Goal: Task Accomplishment & Management: Manage account settings

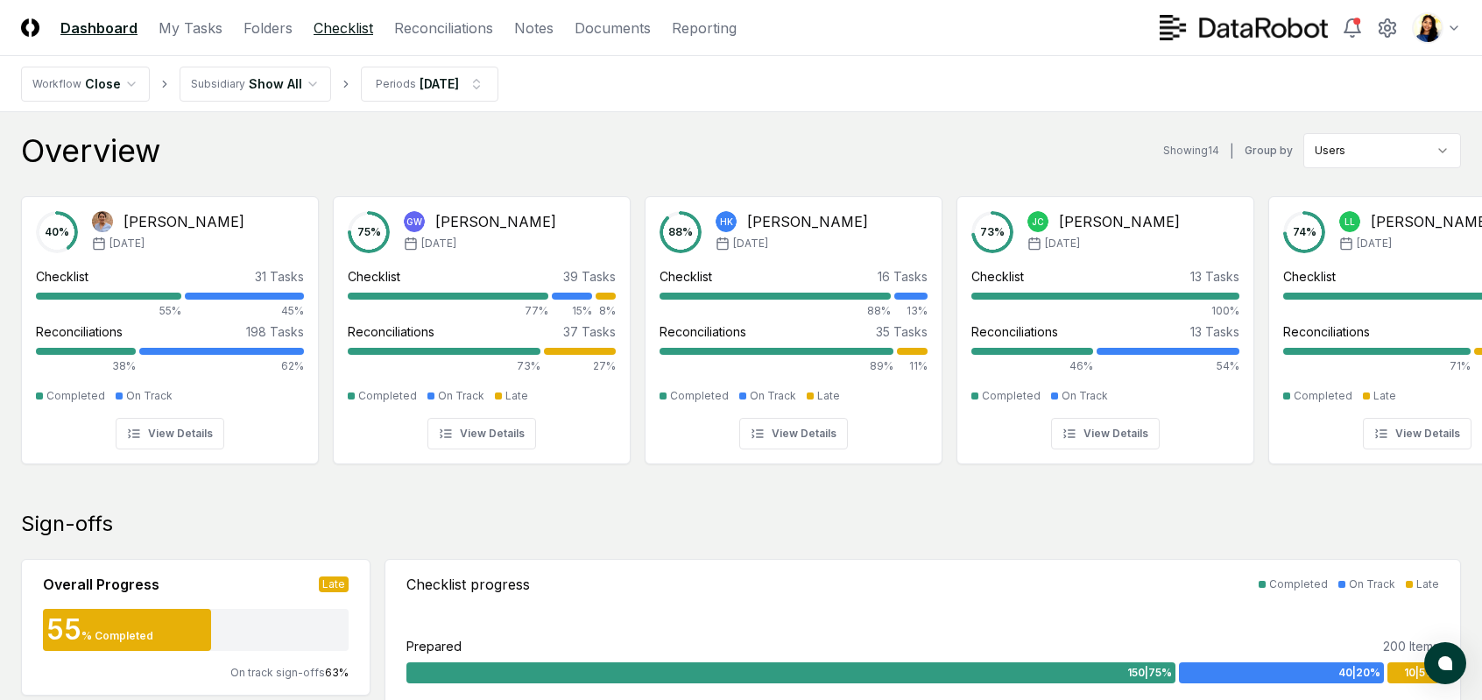
click at [324, 34] on link "Checklist" at bounding box center [344, 28] width 60 height 21
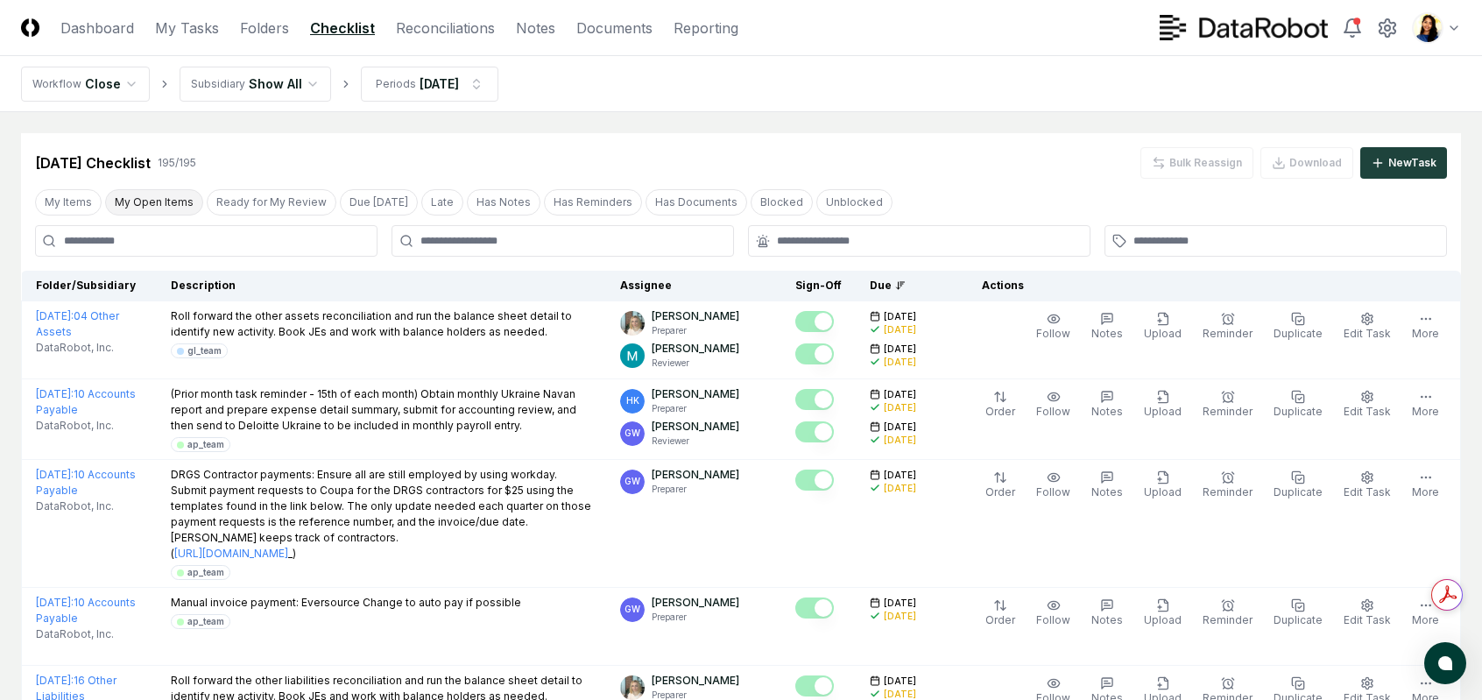
click at [174, 201] on button "My Open Items" at bounding box center [154, 202] width 98 height 26
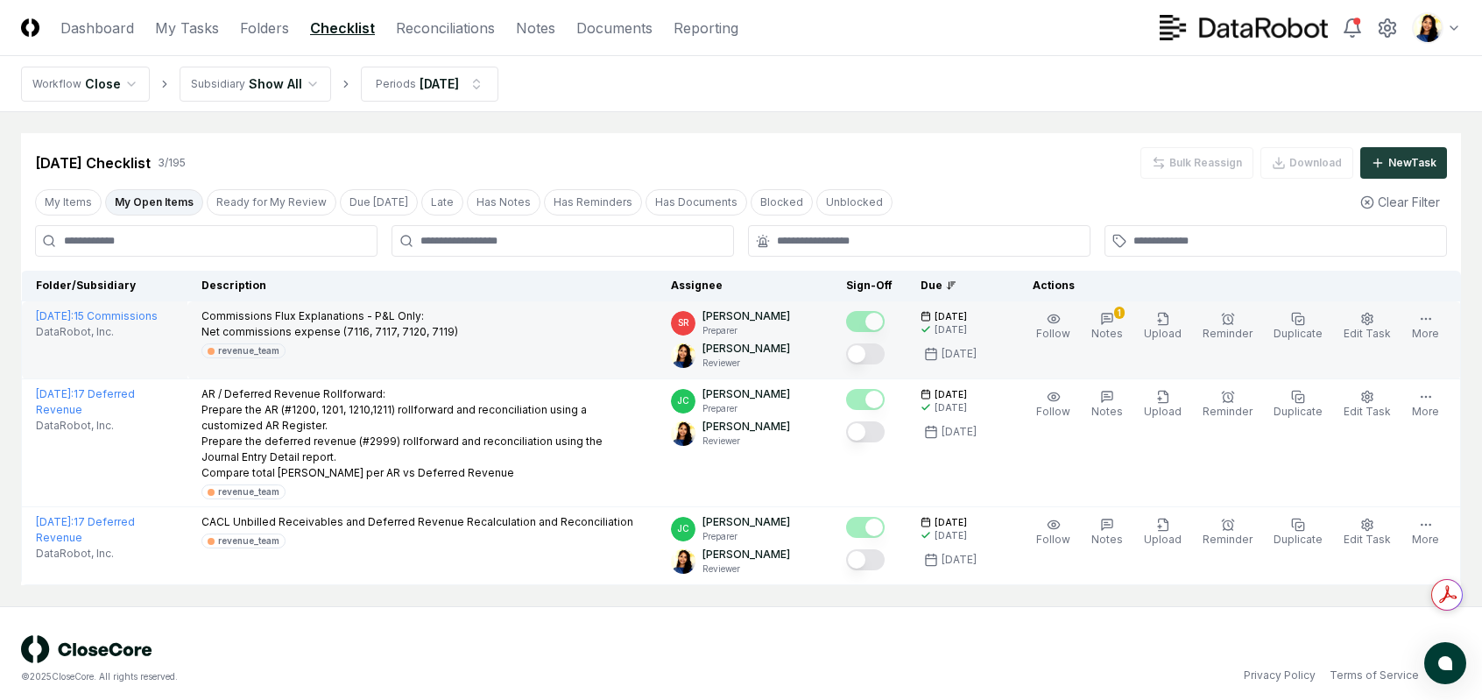
click at [883, 350] on button "Mark complete" at bounding box center [865, 353] width 39 height 21
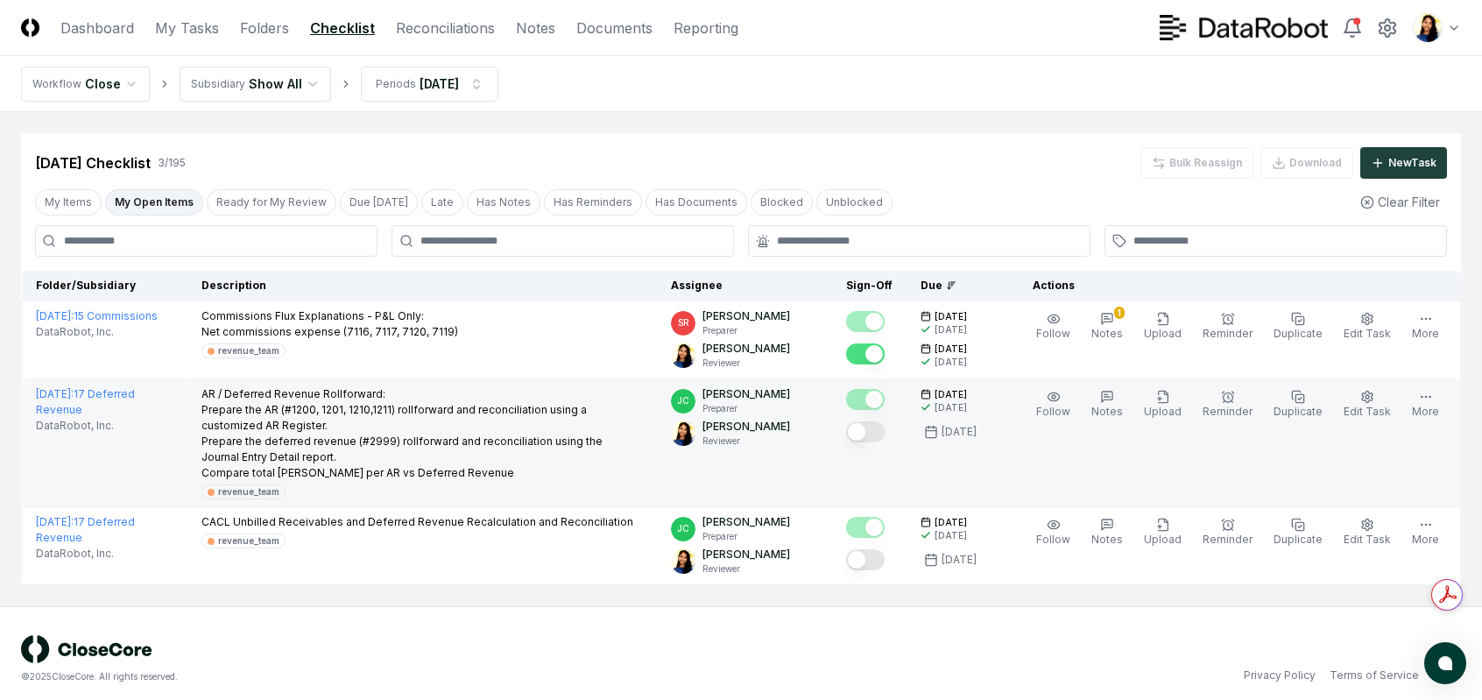
click at [885, 433] on button "Mark complete" at bounding box center [865, 431] width 39 height 21
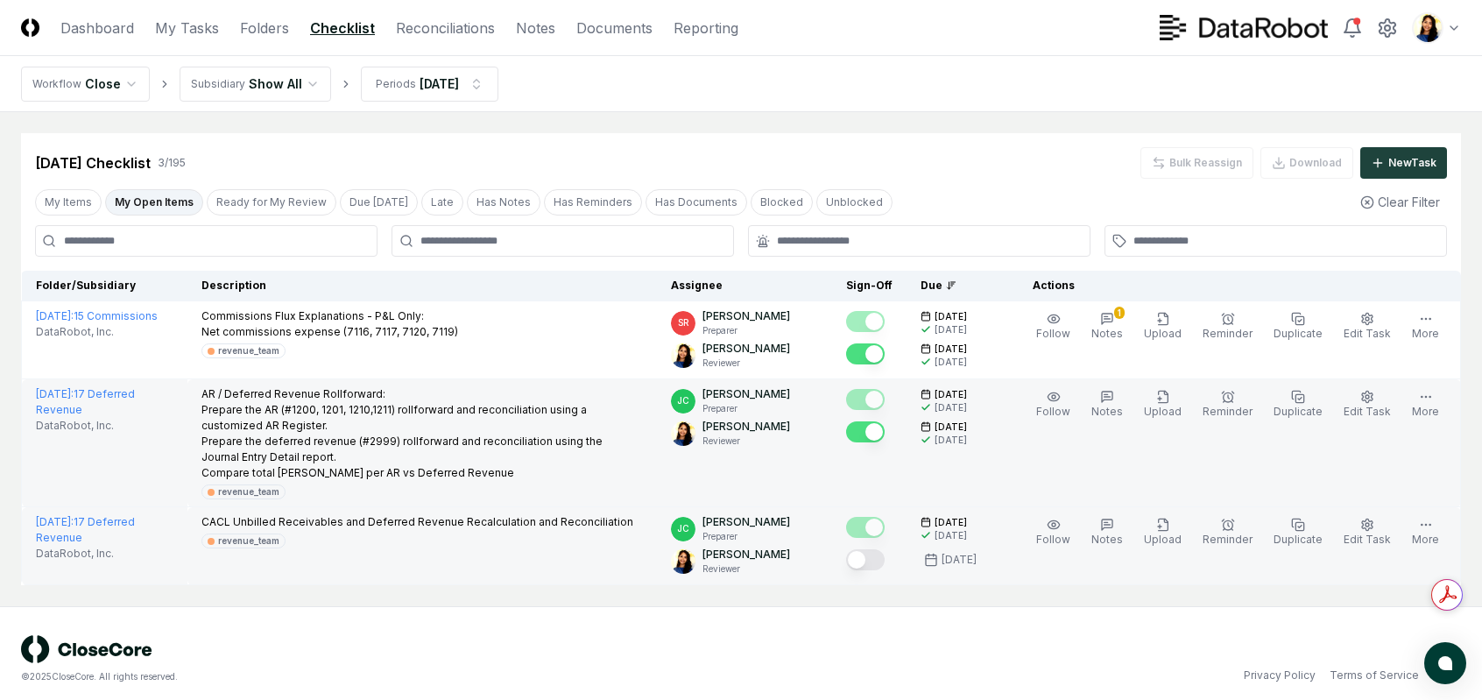
click at [882, 558] on button "Mark complete" at bounding box center [865, 559] width 39 height 21
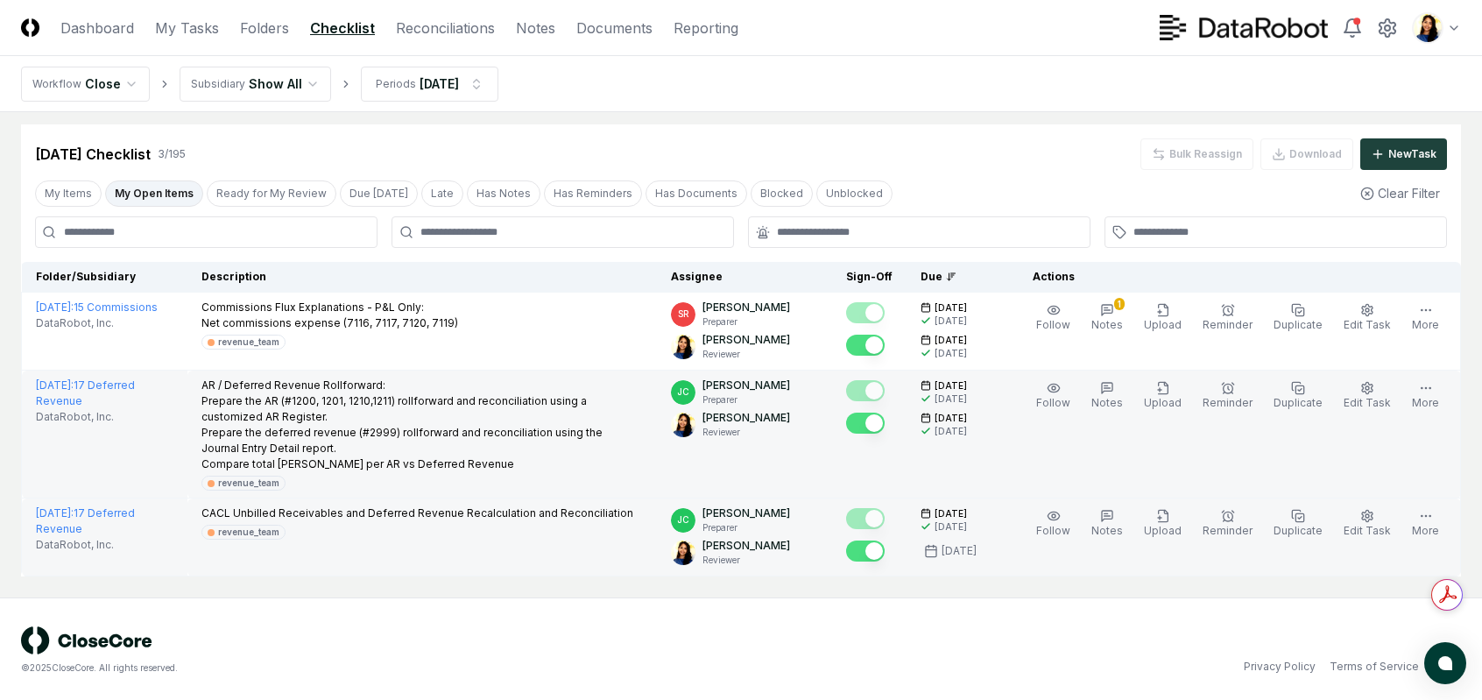
scroll to position [11, 0]
click at [457, 29] on link "Reconciliations" at bounding box center [445, 28] width 99 height 21
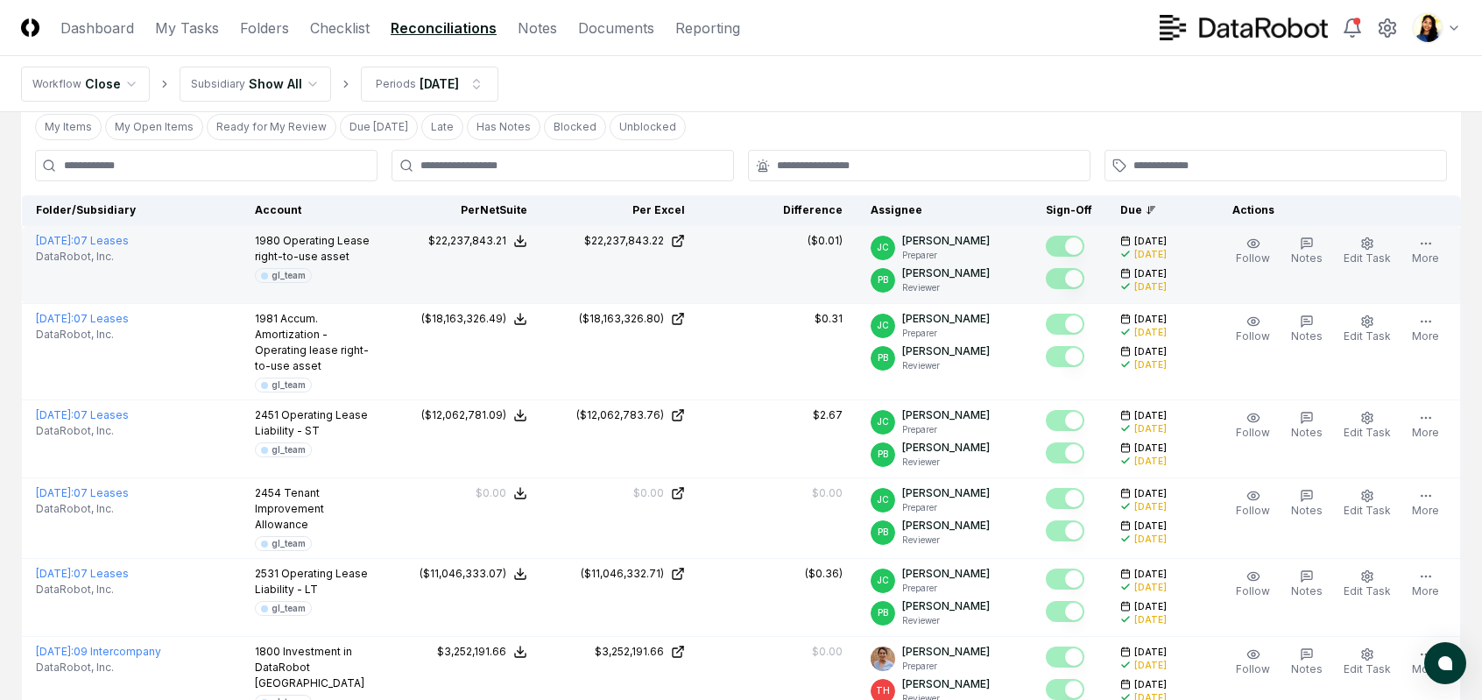
scroll to position [88, 0]
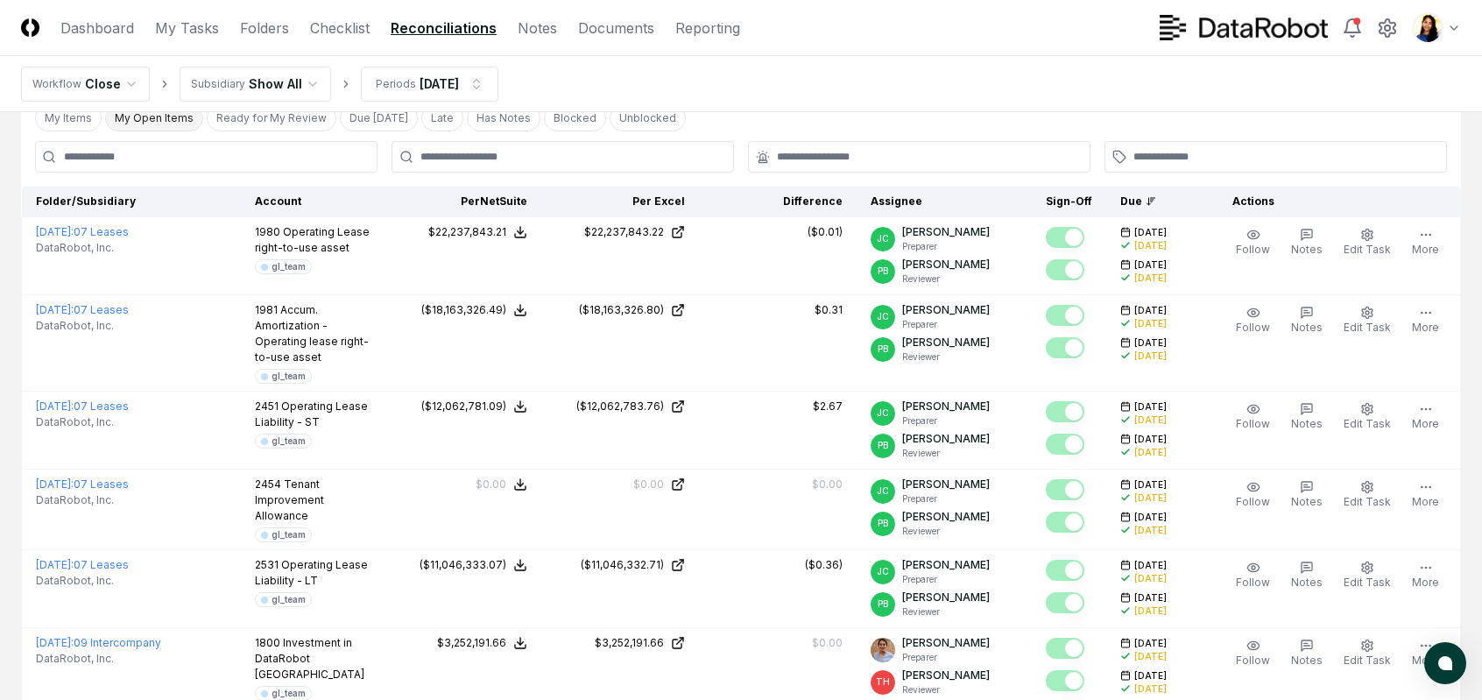
click at [180, 122] on button "My Open Items" at bounding box center [154, 118] width 98 height 26
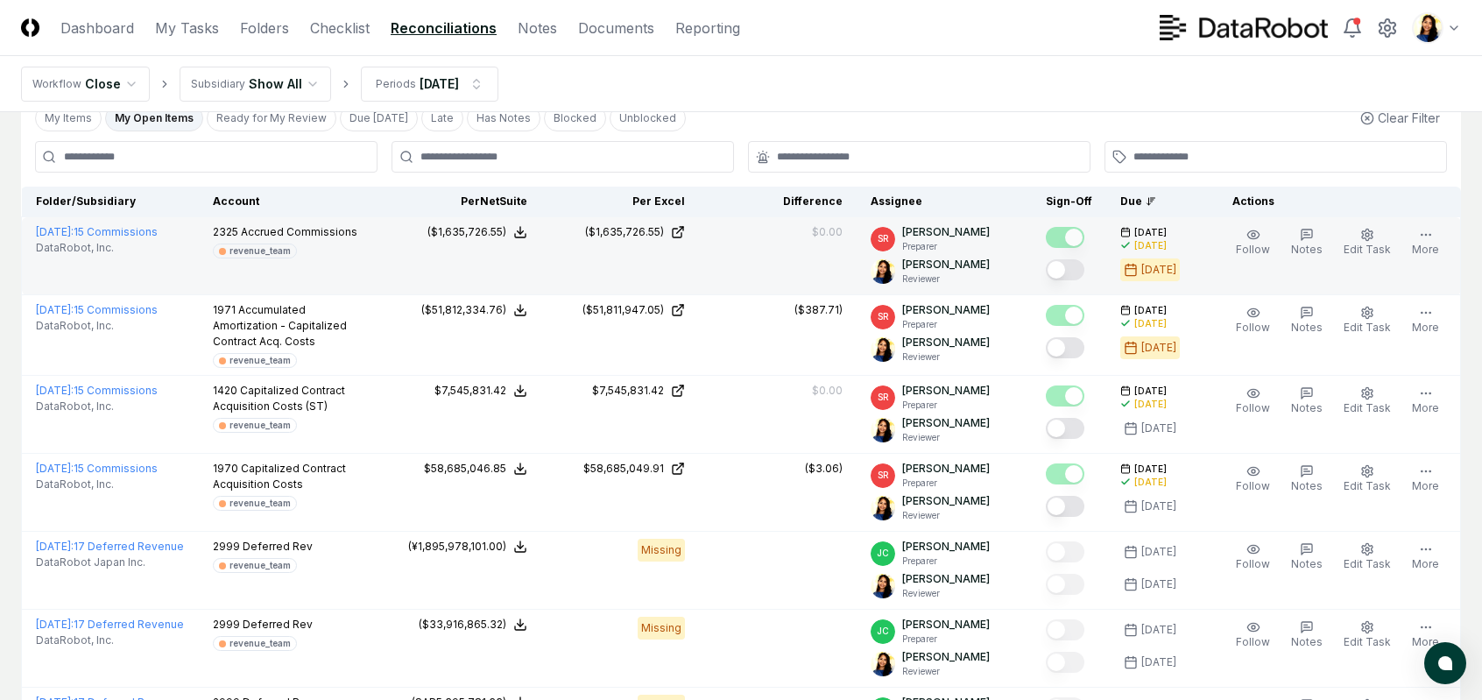
click at [1073, 278] on button "Mark complete" at bounding box center [1065, 269] width 39 height 21
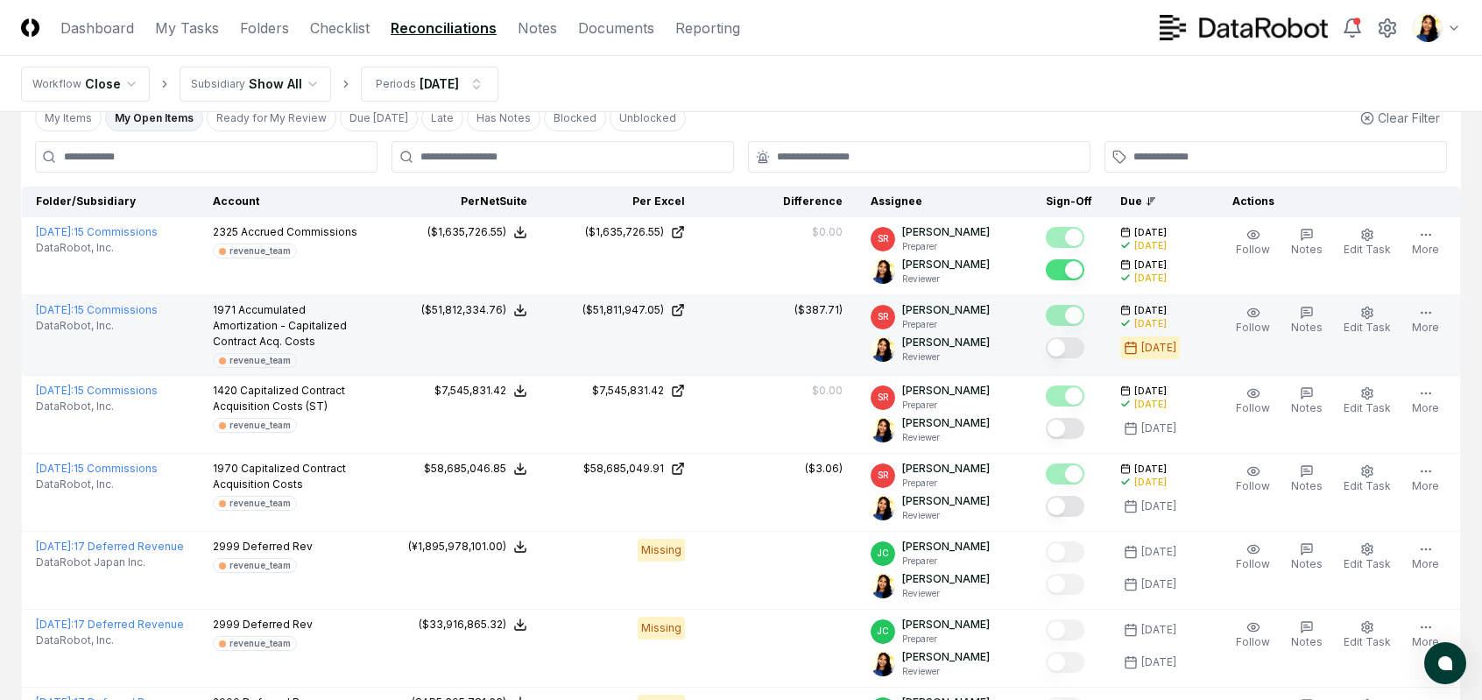
click at [1080, 348] on button "Mark complete" at bounding box center [1065, 347] width 39 height 21
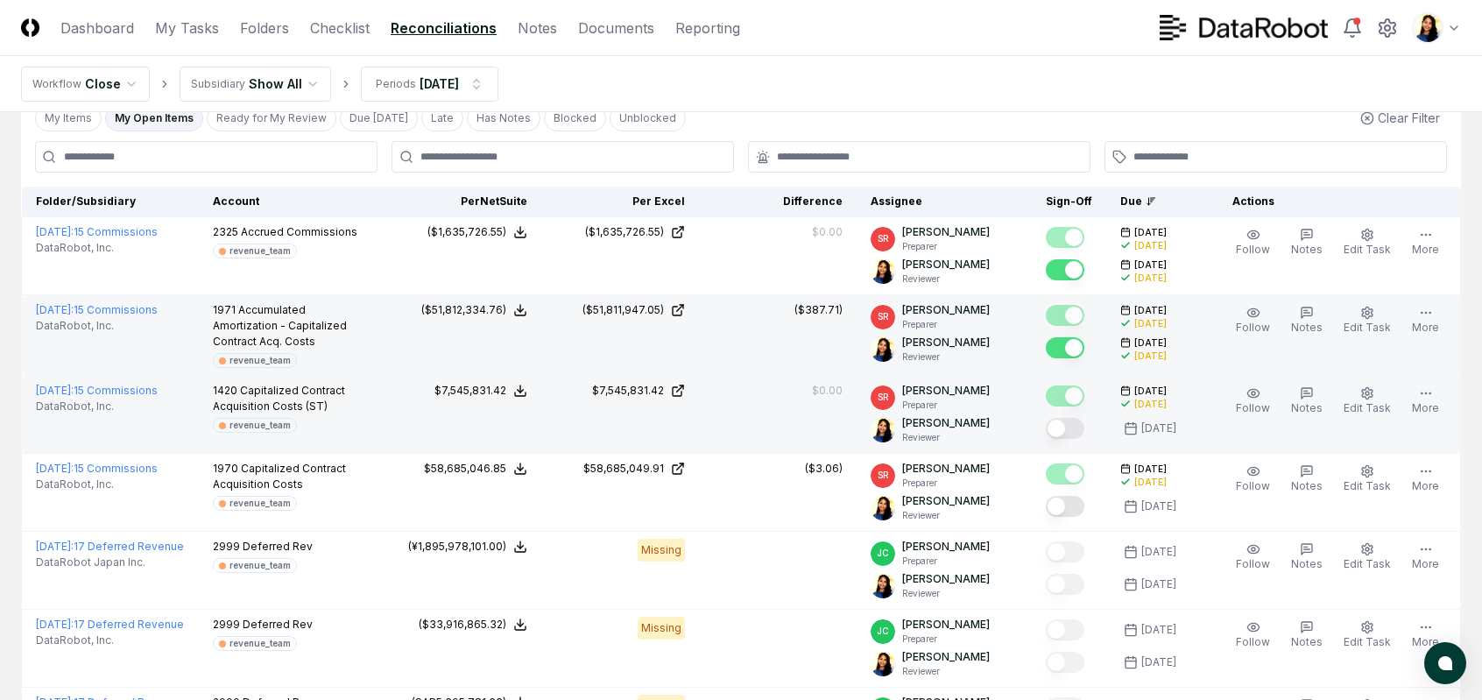
click at [1068, 434] on button "Mark complete" at bounding box center [1065, 428] width 39 height 21
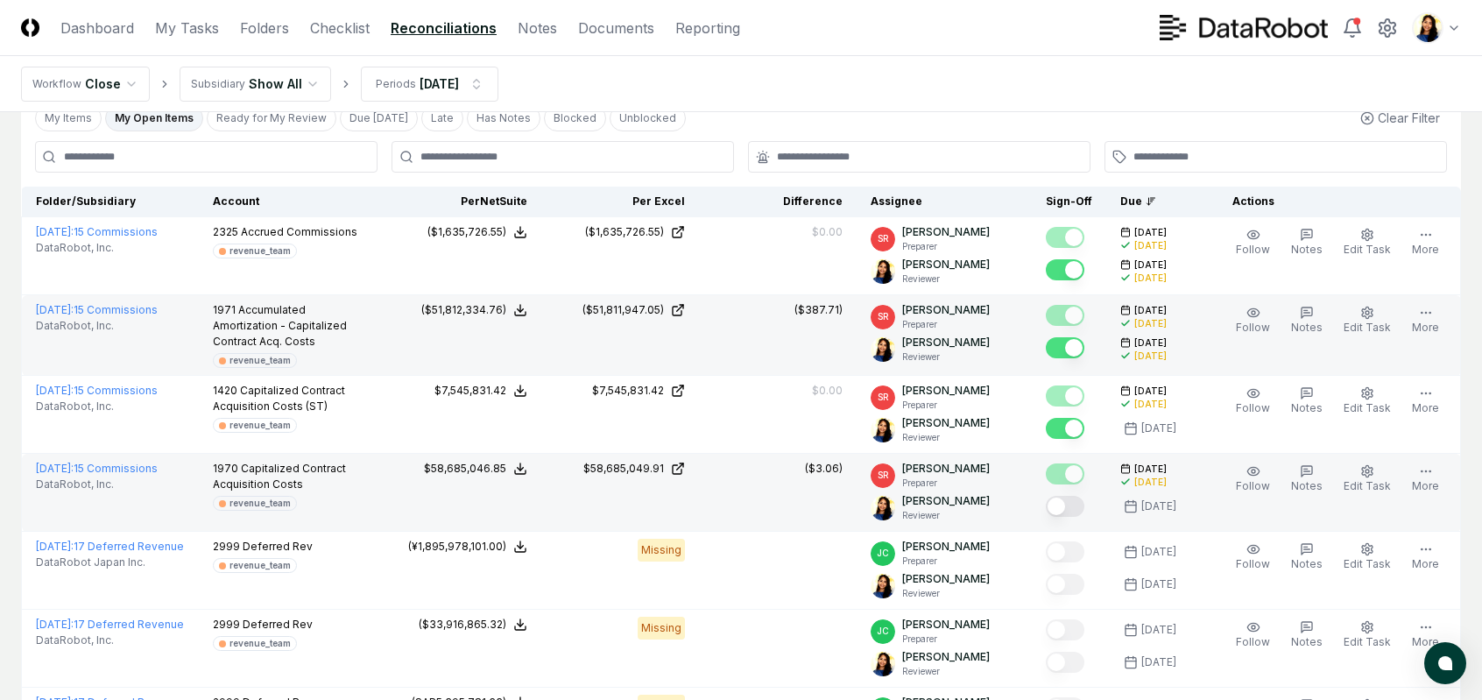
click at [1064, 503] on button "Mark complete" at bounding box center [1065, 506] width 39 height 21
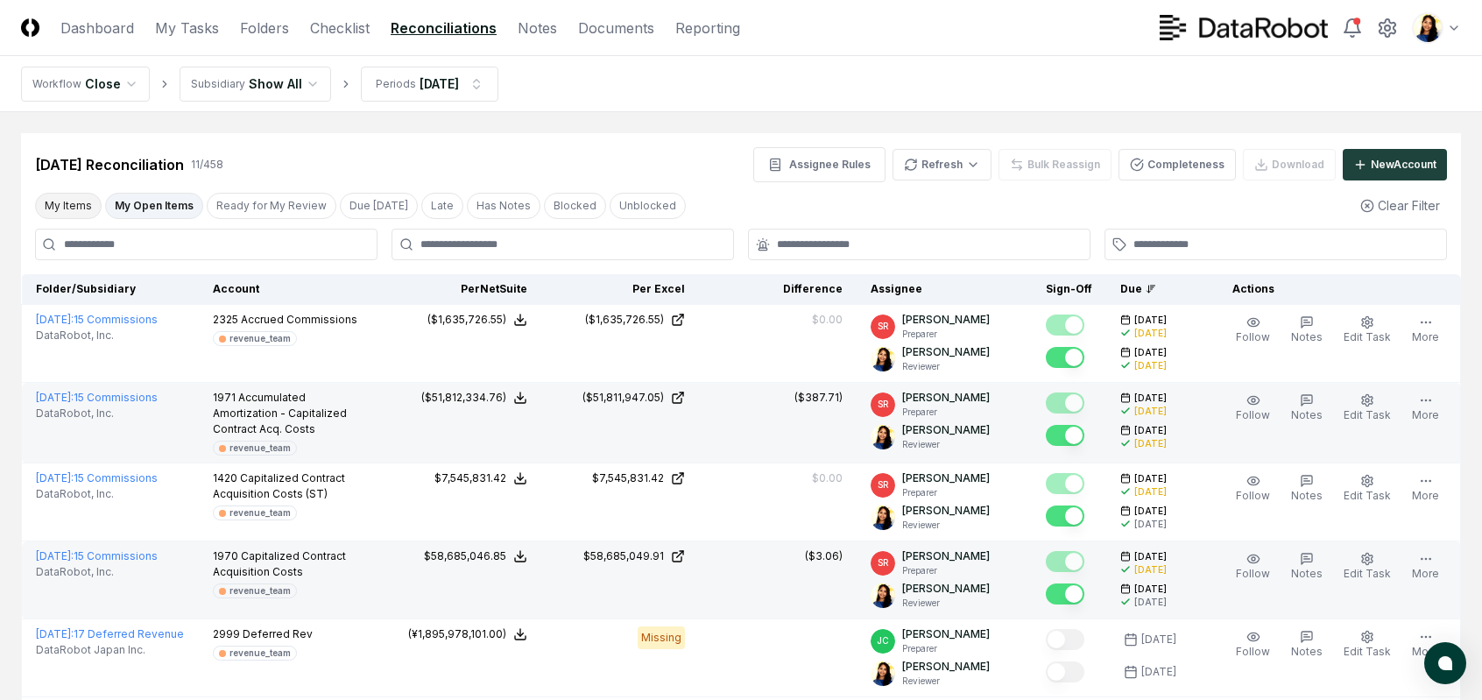
click at [74, 206] on button "My Items" at bounding box center [68, 206] width 67 height 26
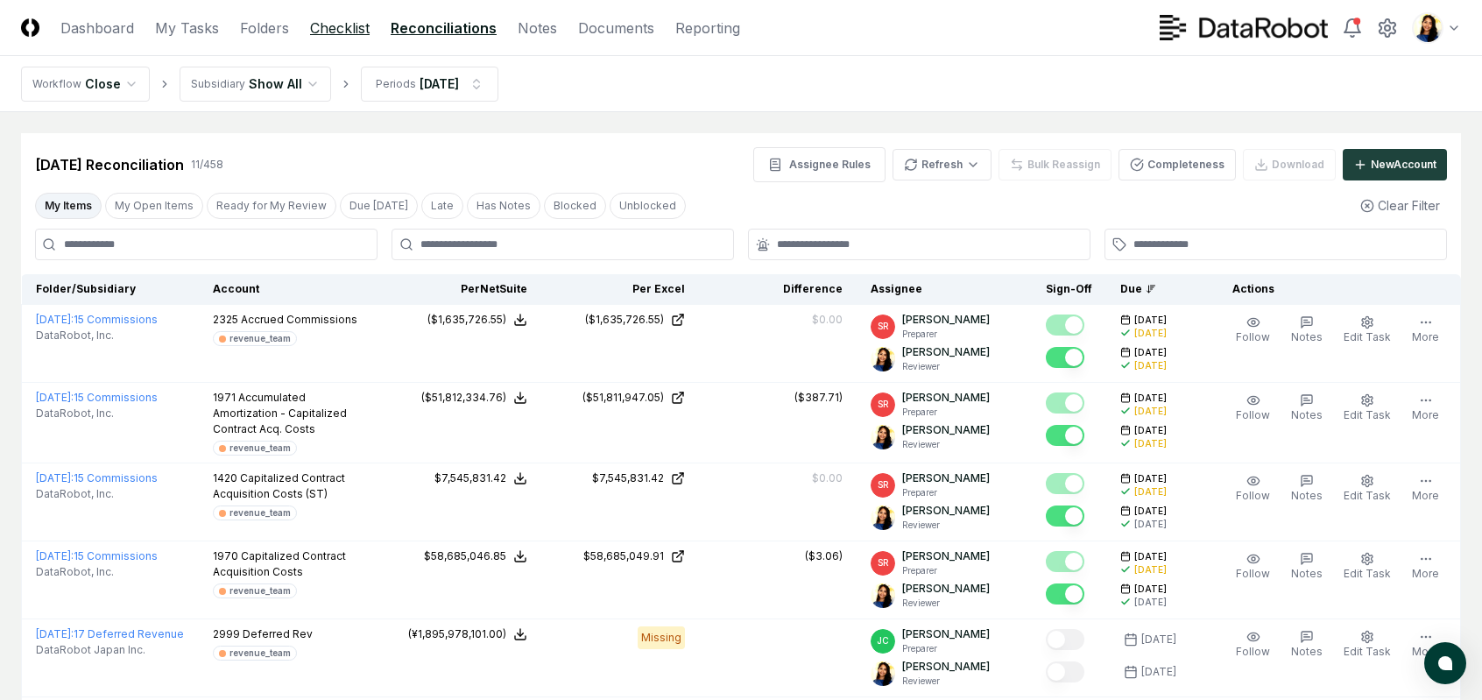
click at [335, 19] on link "Checklist" at bounding box center [340, 28] width 60 height 21
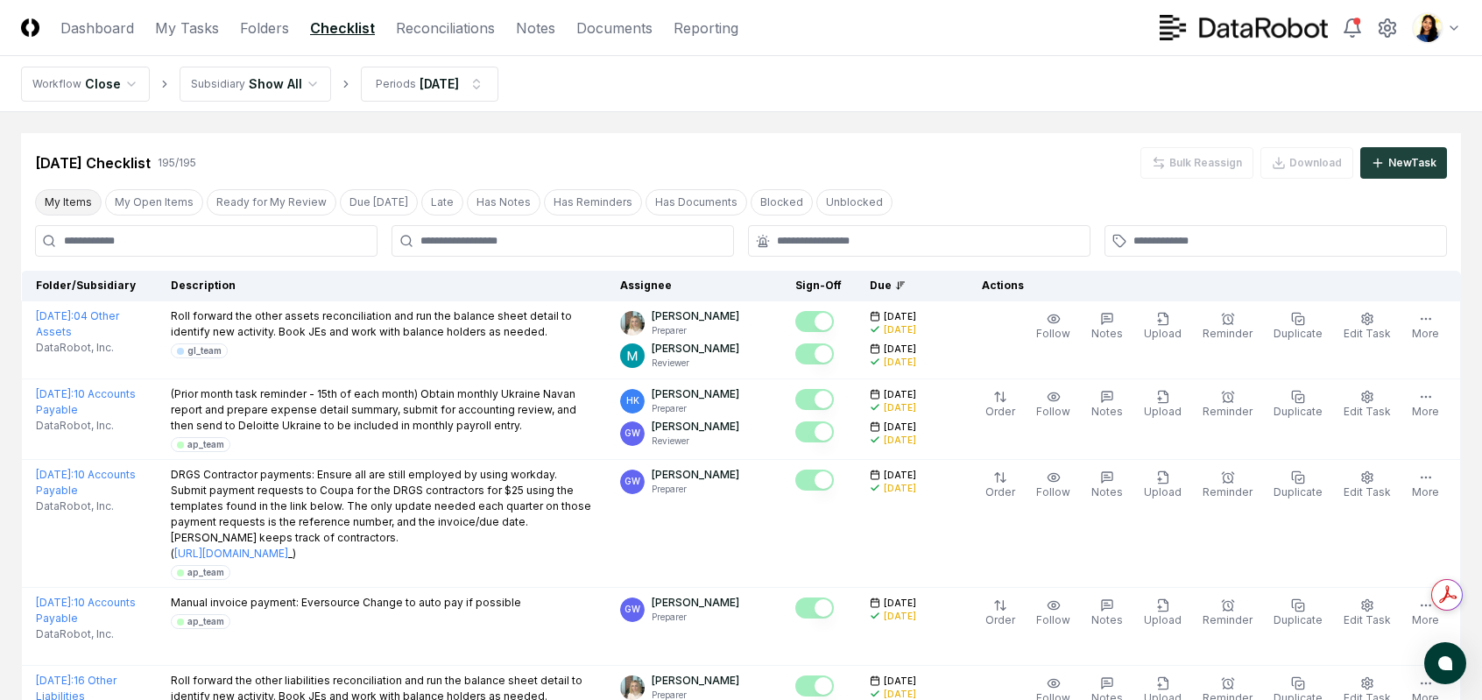
click at [81, 205] on button "My Items" at bounding box center [68, 202] width 67 height 26
